Goal: Information Seeking & Learning: Learn about a topic

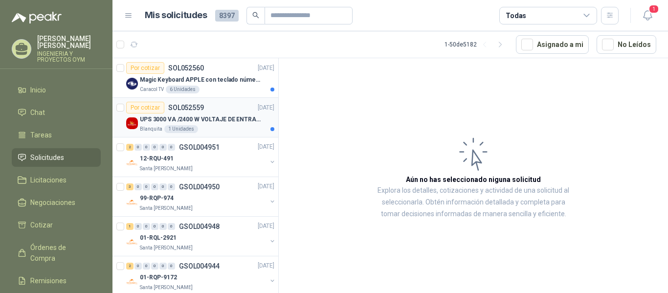
click at [205, 125] on div "UPS 3000 VA /2400 W VOLTAJE DE ENTRADA / SALIDA 12V ON LINE" at bounding box center [207, 120] width 135 height 12
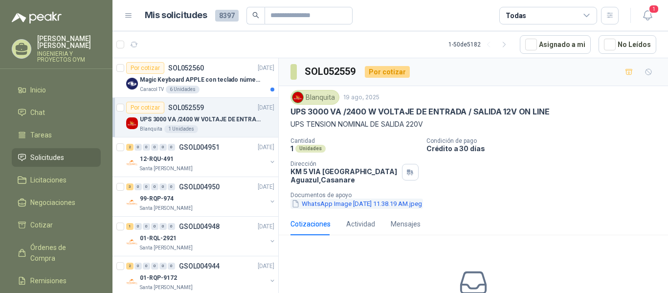
click at [362, 205] on button "WhatsApp Image [DATE] 11.38.19 AM.jpeg" at bounding box center [357, 204] width 133 height 10
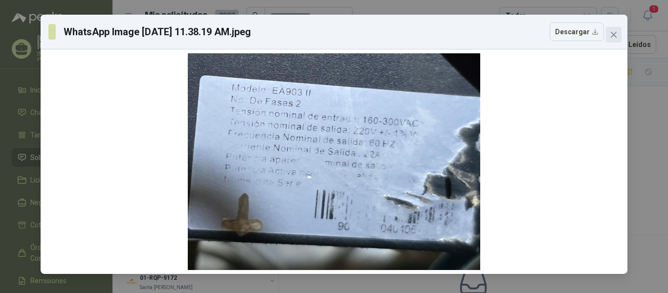
click at [618, 33] on span "Close" at bounding box center [614, 35] width 16 height 8
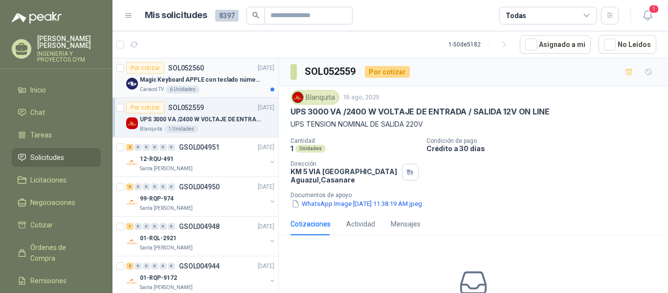
click at [194, 92] on div "6 Unidades" at bounding box center [183, 90] width 34 height 8
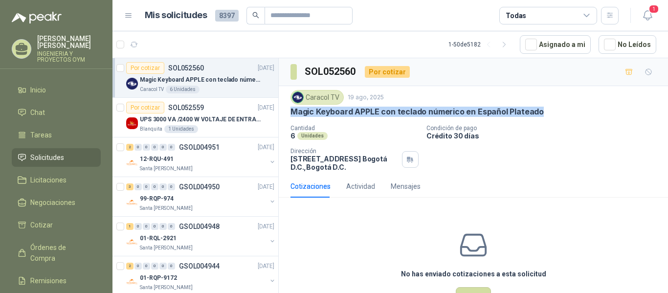
drag, startPoint x: 290, startPoint y: 114, endPoint x: 583, endPoint y: 120, distance: 292.7
click at [583, 120] on div "Caracol TV 19 ago, 2025 Magic Keyboard APPLE con teclado númerico en Español Pl…" at bounding box center [474, 130] width 390 height 89
copy p "Magic Keyboard APPLE con teclado númerico en Español Plateado"
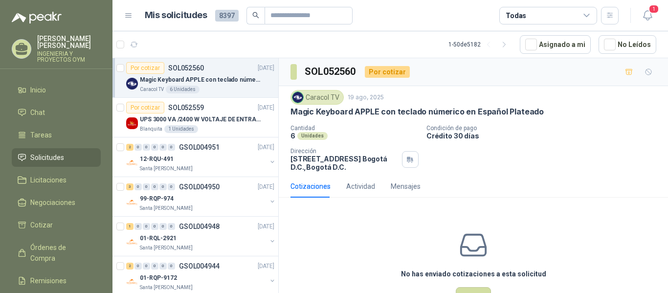
click at [484, 74] on div "SOL052560 Por cotizar" at bounding box center [474, 72] width 390 height 28
